Goal: Information Seeking & Learning: Learn about a topic

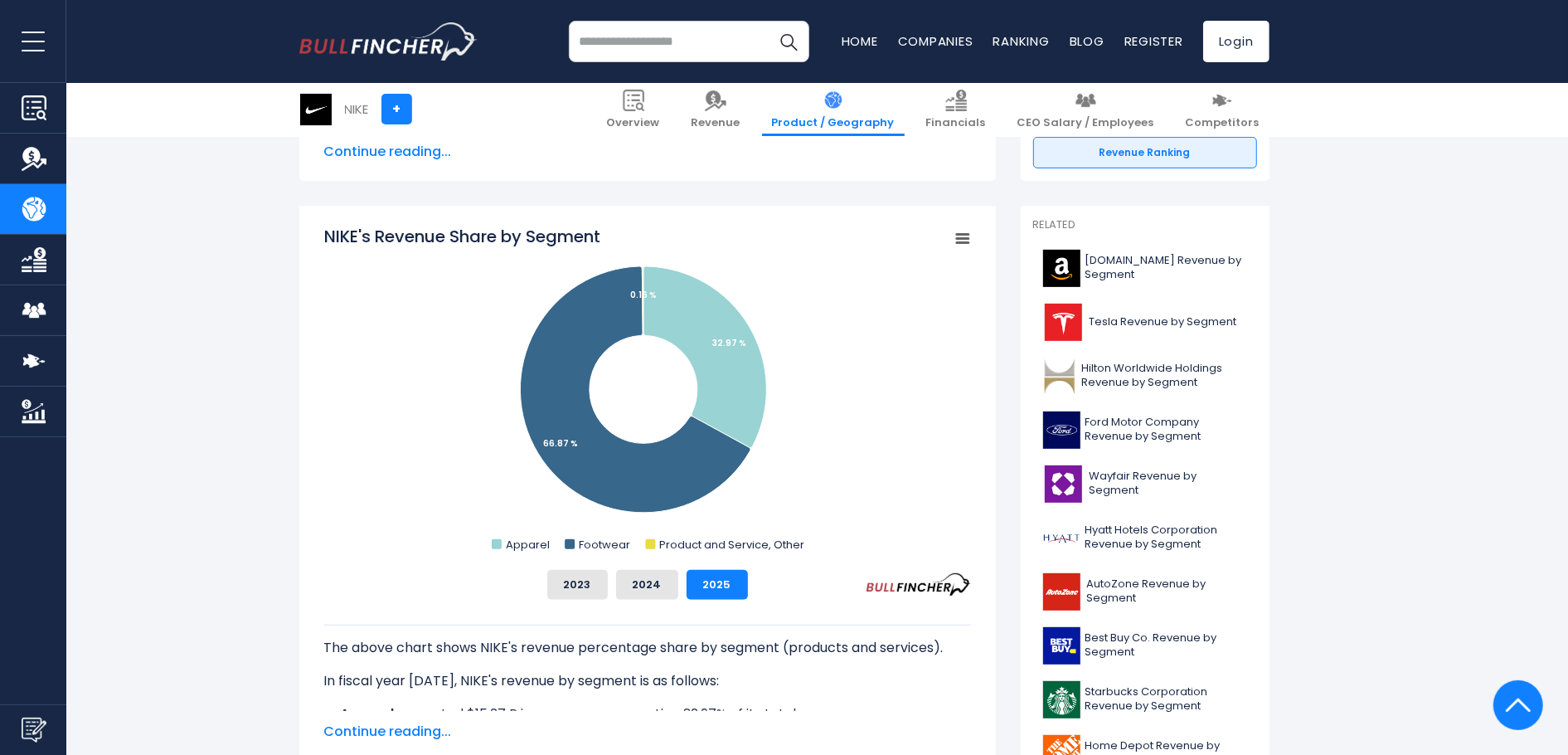
scroll to position [414, 0]
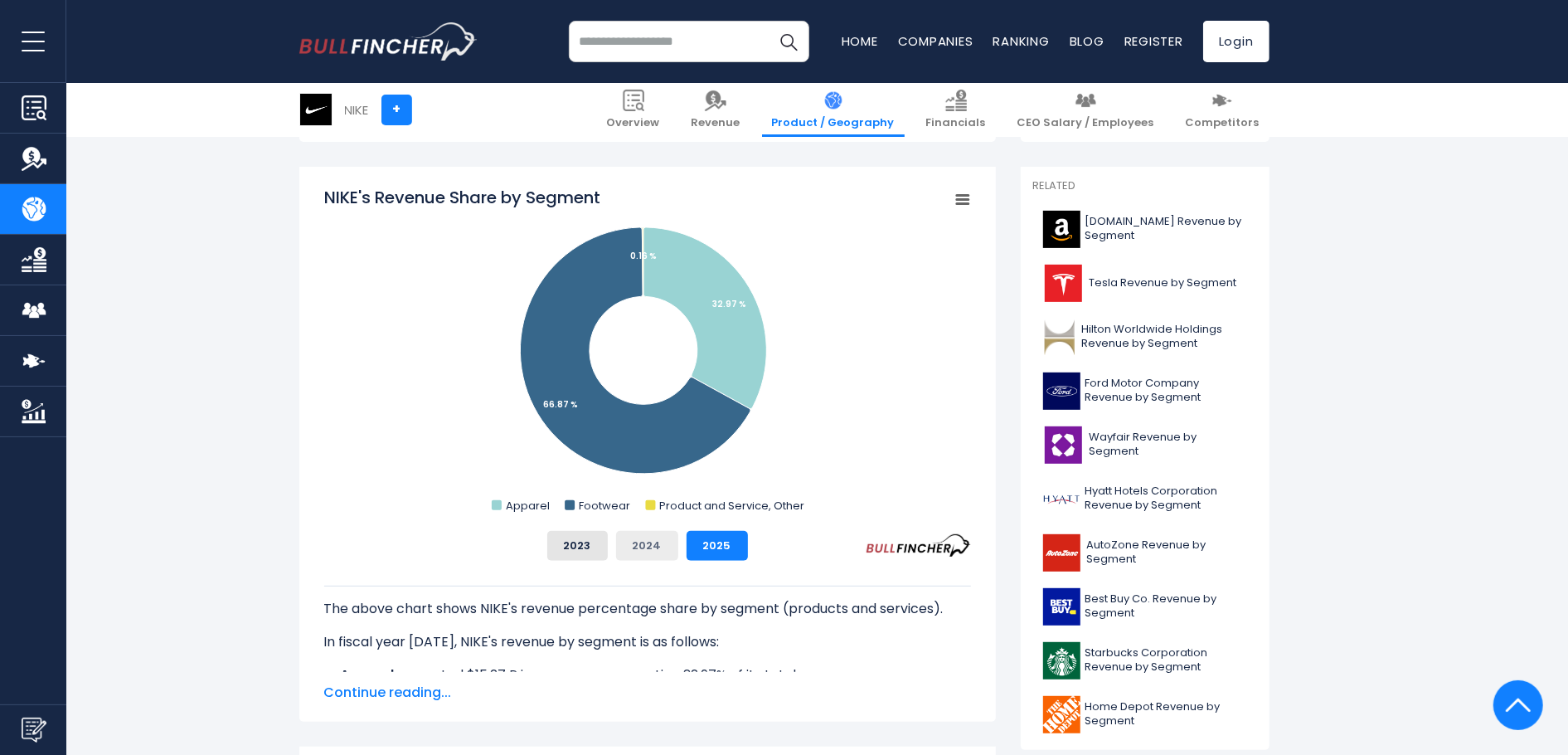
click at [646, 551] on button "2024" at bounding box center [647, 545] width 62 height 29
click at [588, 544] on button "2023" at bounding box center [577, 545] width 61 height 29
click at [638, 545] on button "2024" at bounding box center [647, 545] width 62 height 29
click at [721, 553] on button "2025" at bounding box center [717, 545] width 61 height 29
click at [588, 534] on button "2023" at bounding box center [577, 545] width 61 height 29
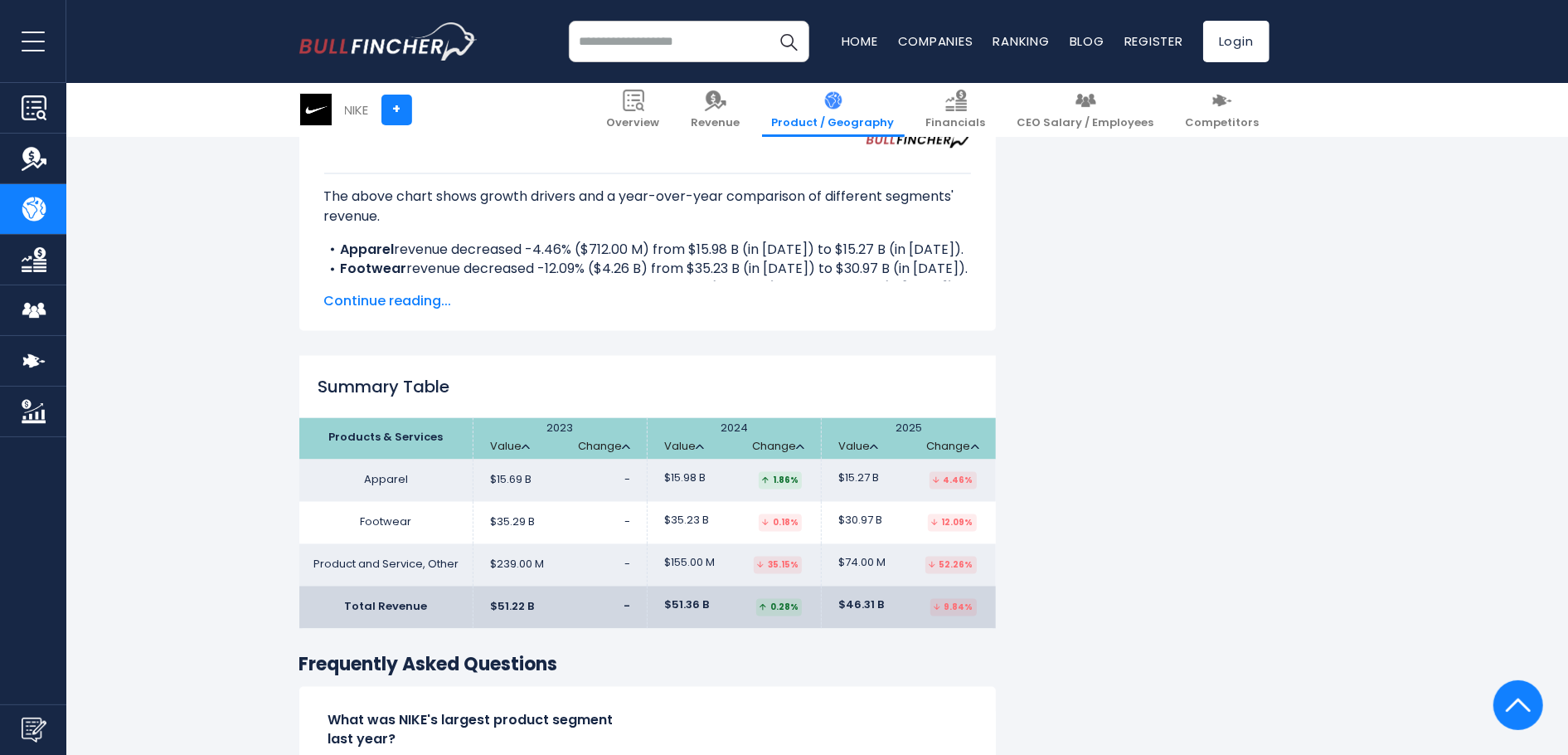
scroll to position [2405, 0]
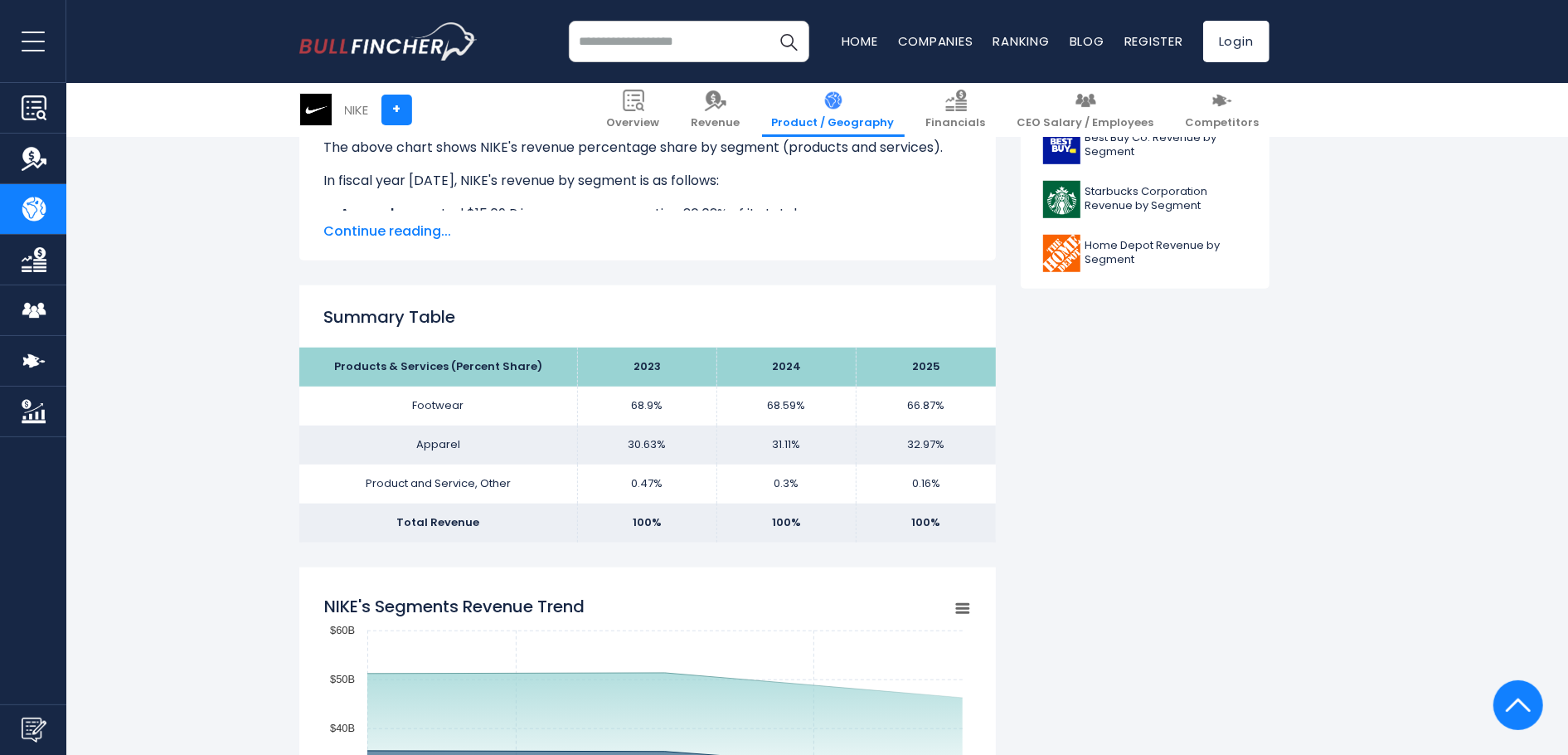
scroll to position [912, 0]
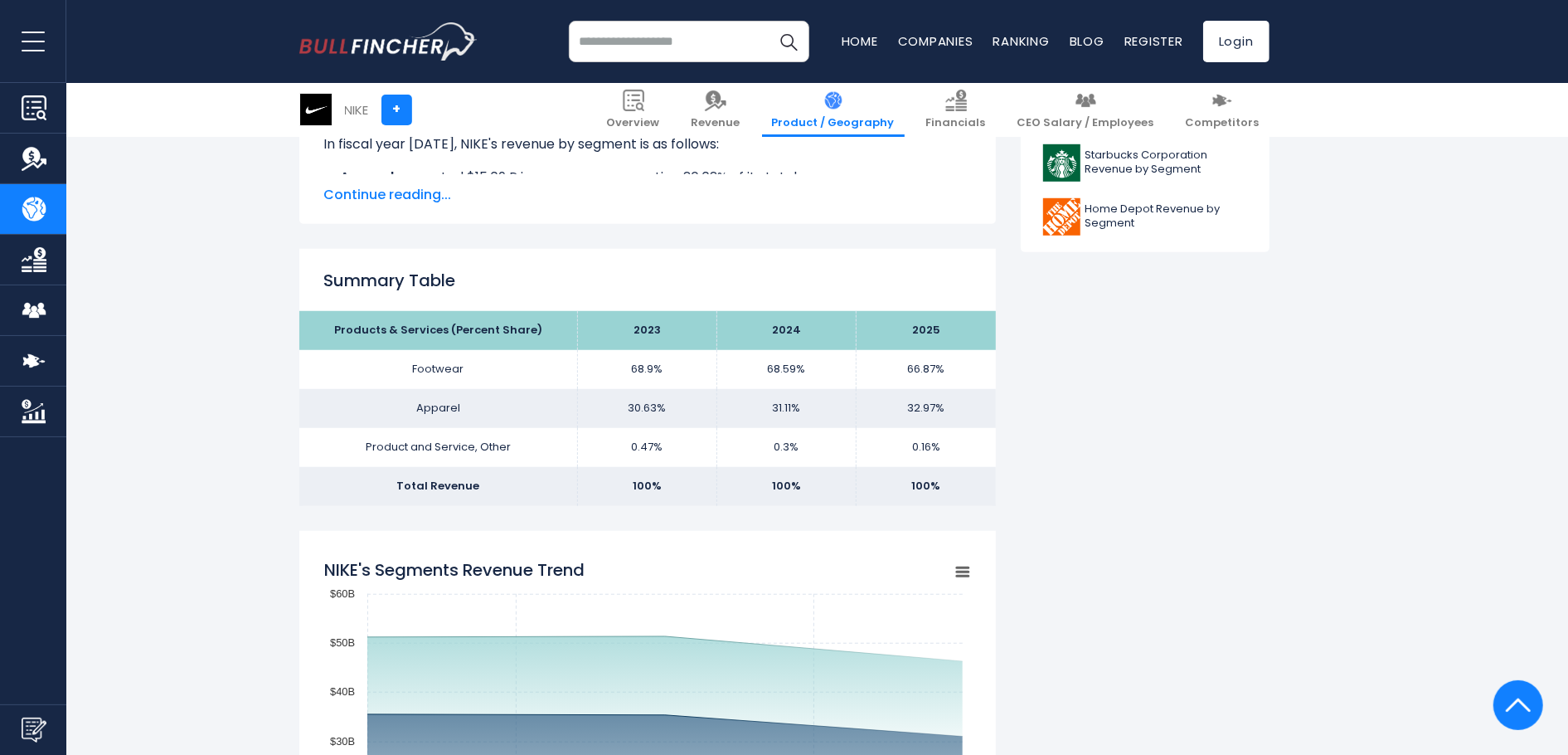
drag, startPoint x: 1411, startPoint y: 482, endPoint x: 1416, endPoint y: 491, distance: 10.3
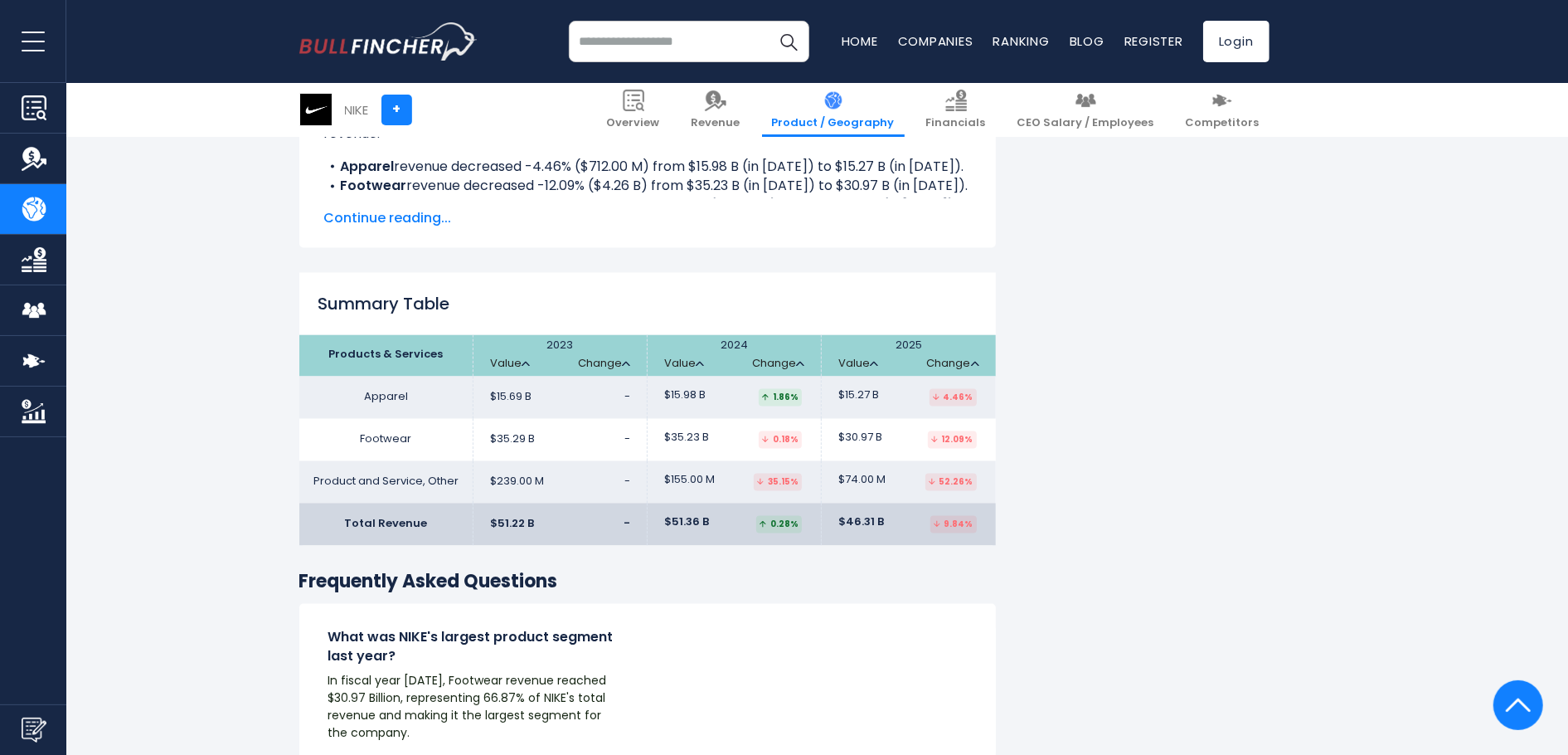
scroll to position [2405, 0]
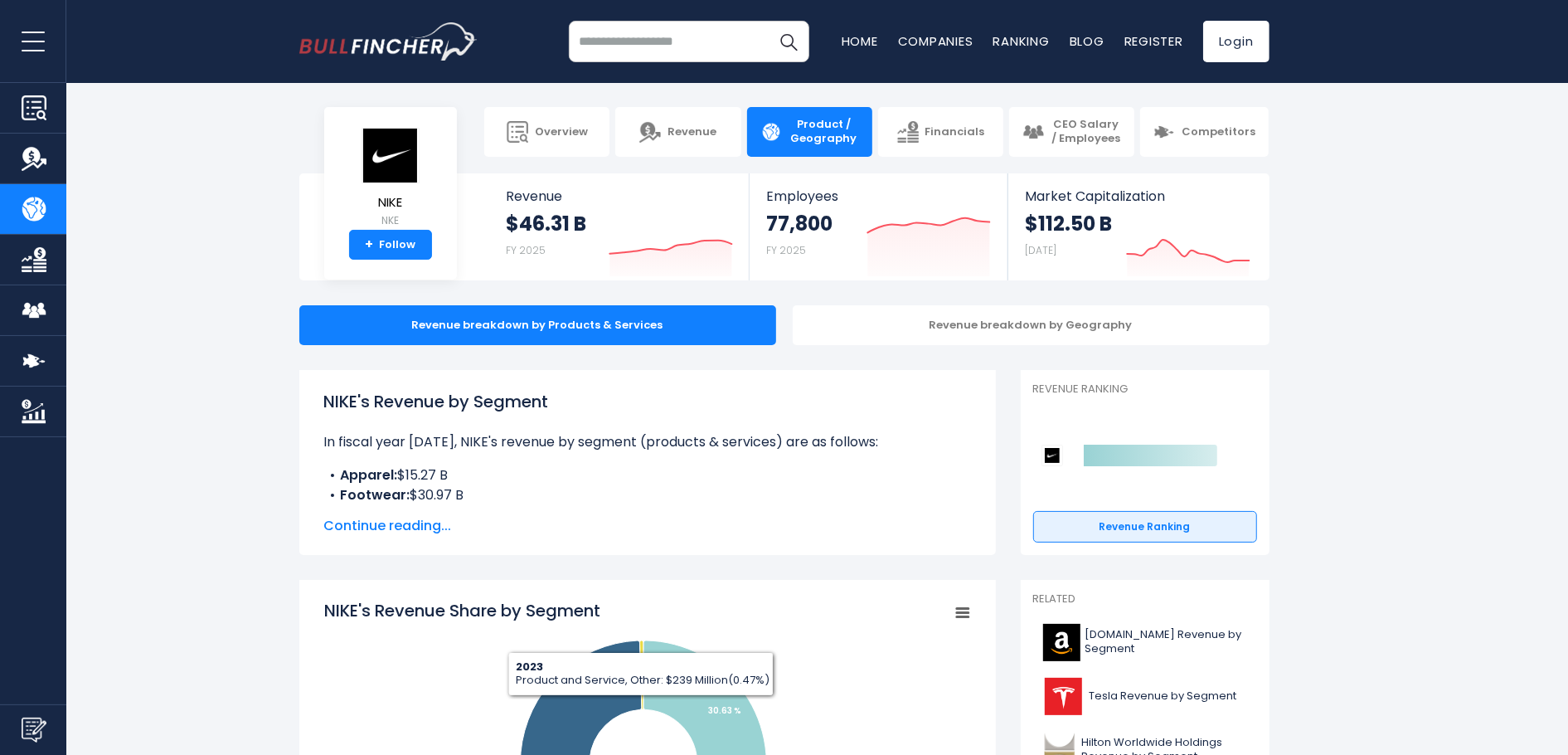
scroll to position [0, 0]
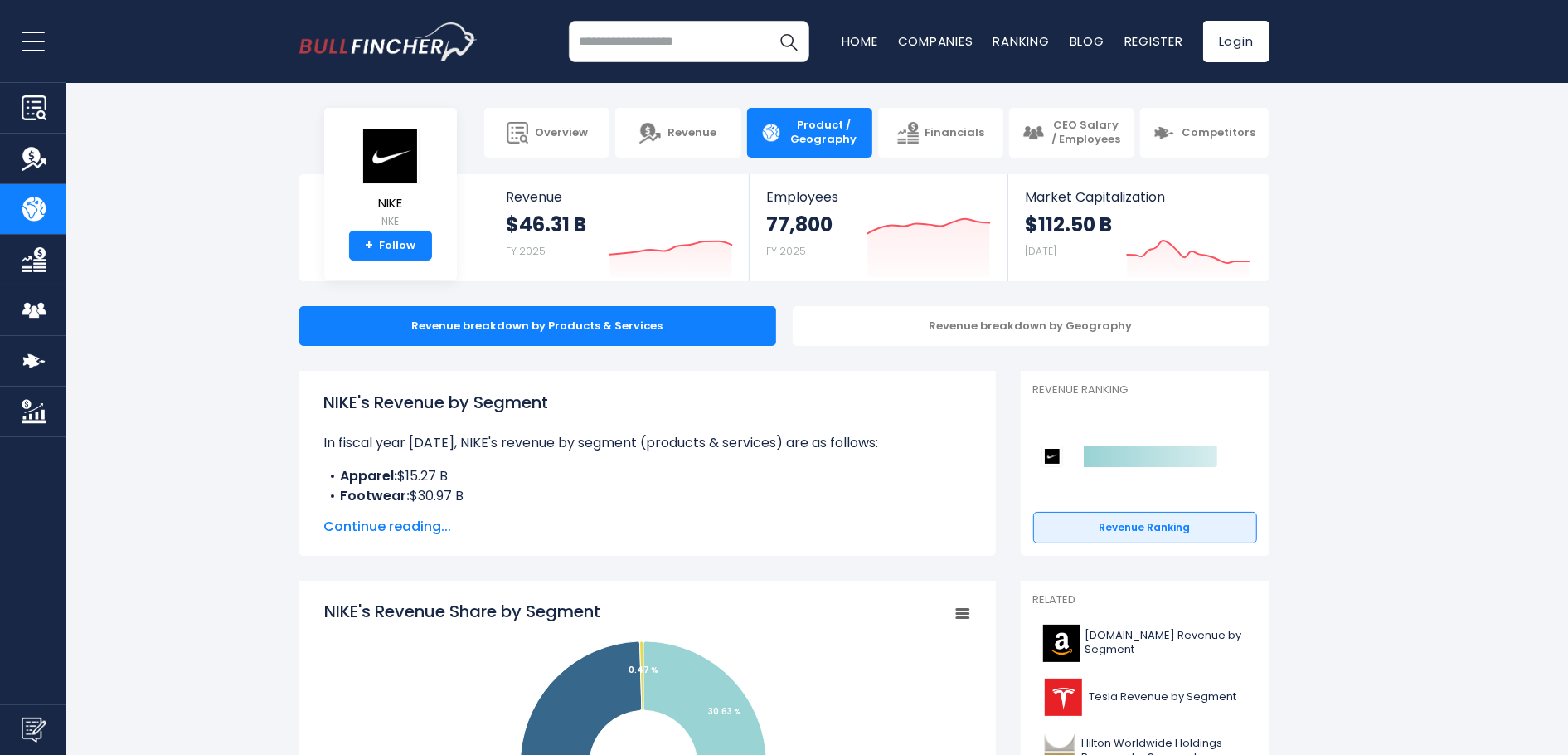
click at [1460, 312] on div "Revenue breakdown by Products & Services Revenue breakdown by Geography" at bounding box center [784, 326] width 1568 height 40
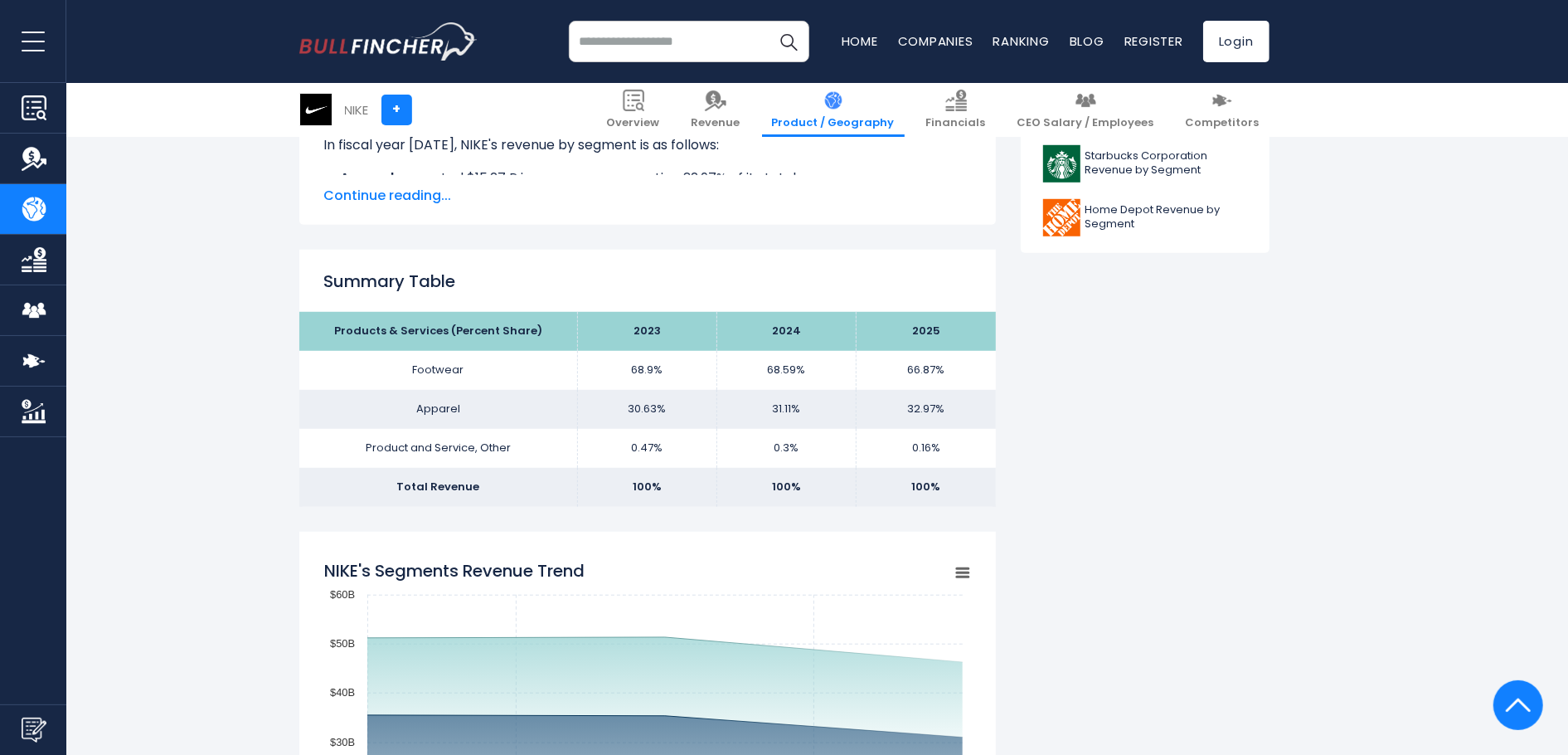
scroll to position [829, 0]
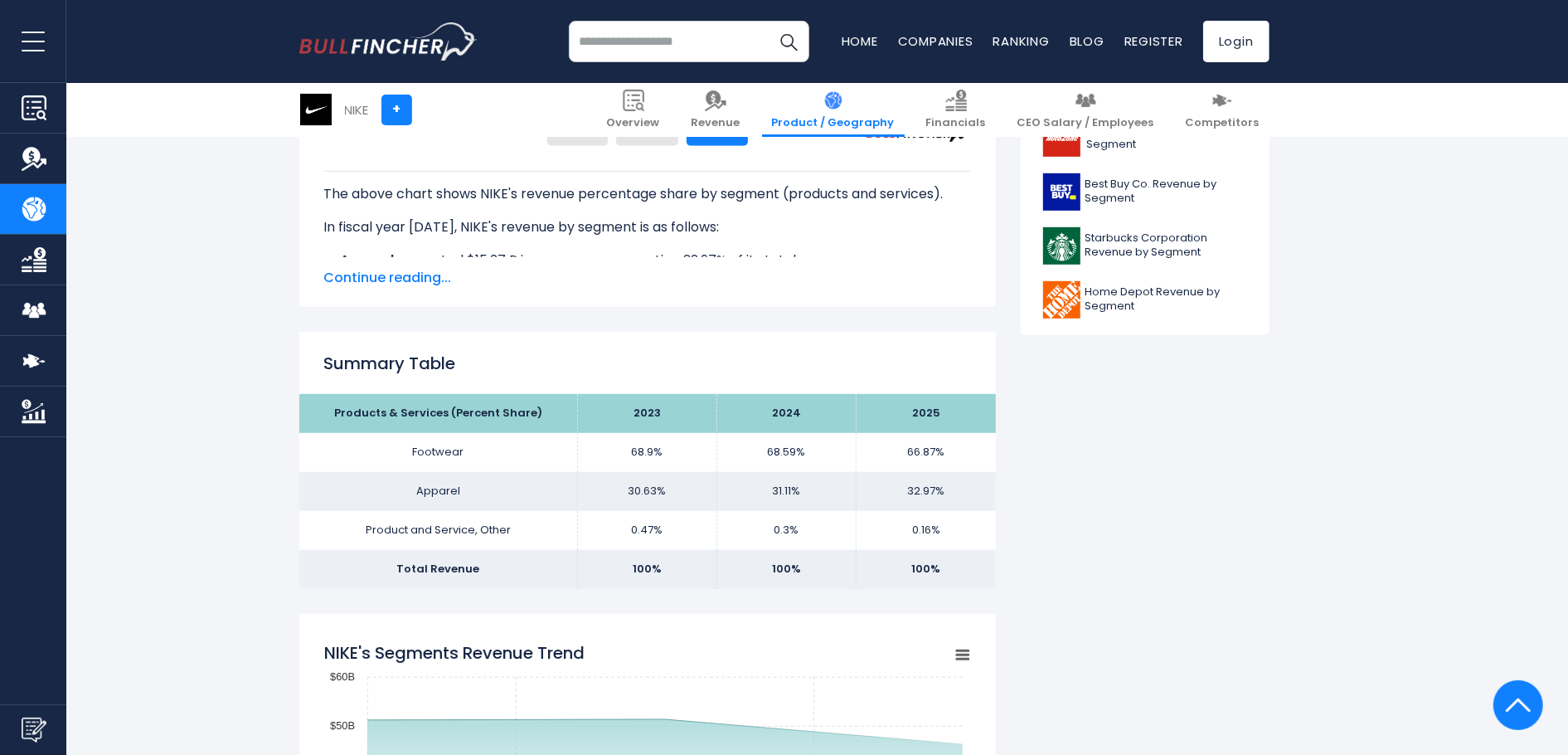
click at [421, 271] on span "Continue reading..." at bounding box center [647, 278] width 646 height 20
